Goal: Task Accomplishment & Management: Complete application form

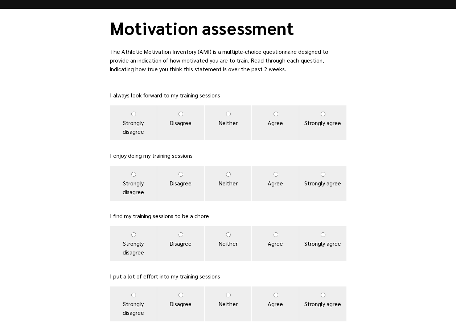
scroll to position [19, 0]
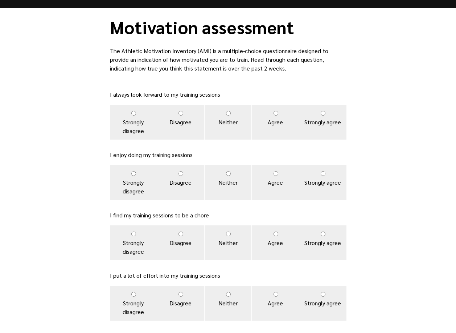
click at [274, 113] on input "Agree" at bounding box center [276, 113] width 5 height 5
radio input "true"
click at [274, 174] on input "Agree" at bounding box center [276, 173] width 5 height 5
radio input "true"
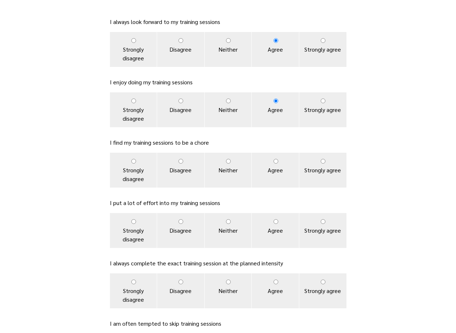
scroll to position [128, 0]
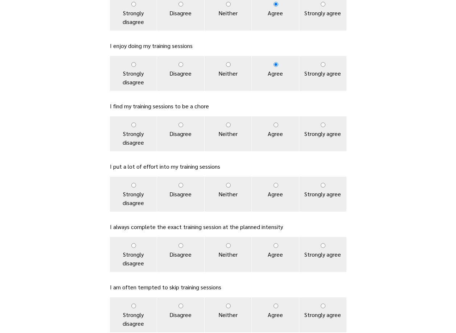
click at [181, 125] on input "Disagree" at bounding box center [181, 124] width 5 height 5
radio input "true"
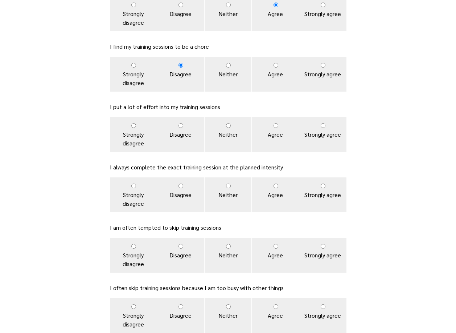
scroll to position [200, 0]
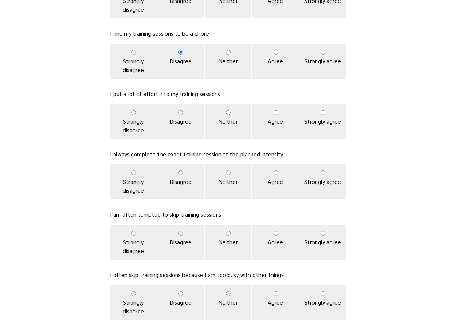
click at [322, 113] on input "Strongly agree" at bounding box center [323, 112] width 5 height 5
radio input "true"
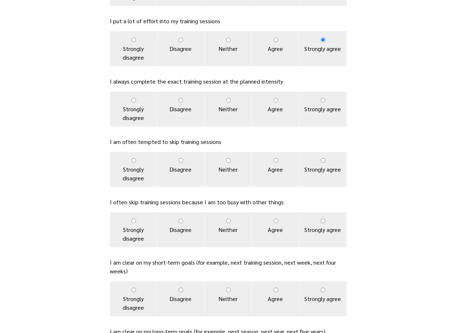
scroll to position [309, 0]
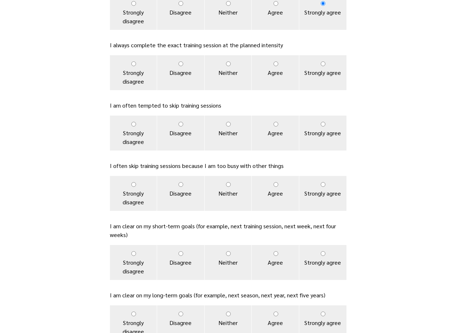
click at [323, 65] on input "Strongly agree" at bounding box center [323, 63] width 5 height 5
radio input "true"
click at [132, 125] on input "Strongly disagree" at bounding box center [133, 124] width 5 height 5
radio input "true"
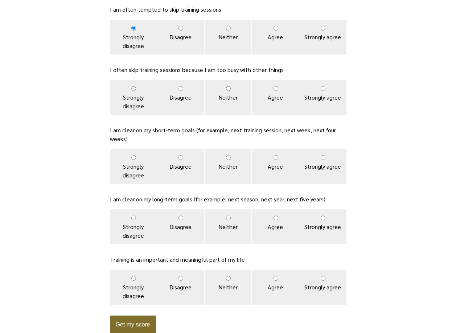
scroll to position [418, 0]
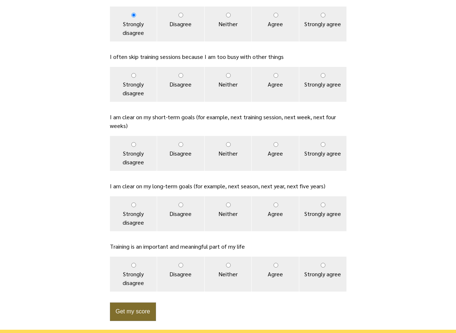
click at [134, 74] on input "Strongly disagree" at bounding box center [133, 75] width 5 height 5
radio input "true"
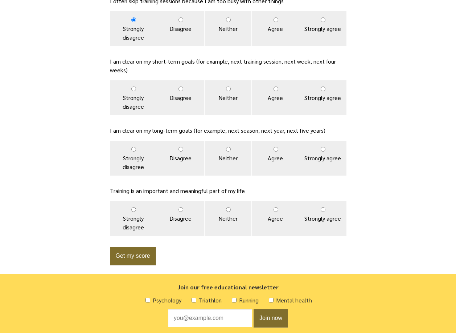
scroll to position [491, 0]
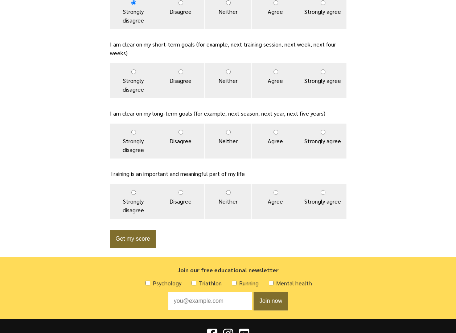
click at [322, 72] on input "Strongly agree" at bounding box center [323, 71] width 5 height 5
radio input "true"
click at [322, 132] on input "Strongly agree" at bounding box center [323, 132] width 5 height 5
radio input "true"
click at [321, 192] on input "Strongly agree" at bounding box center [323, 192] width 5 height 5
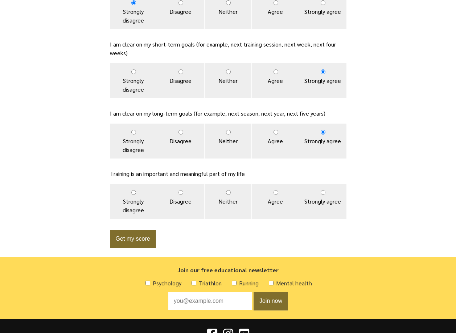
radio input "true"
click at [135, 236] on button "Get my score" at bounding box center [133, 238] width 46 height 19
